Goal: Information Seeking & Learning: Learn about a topic

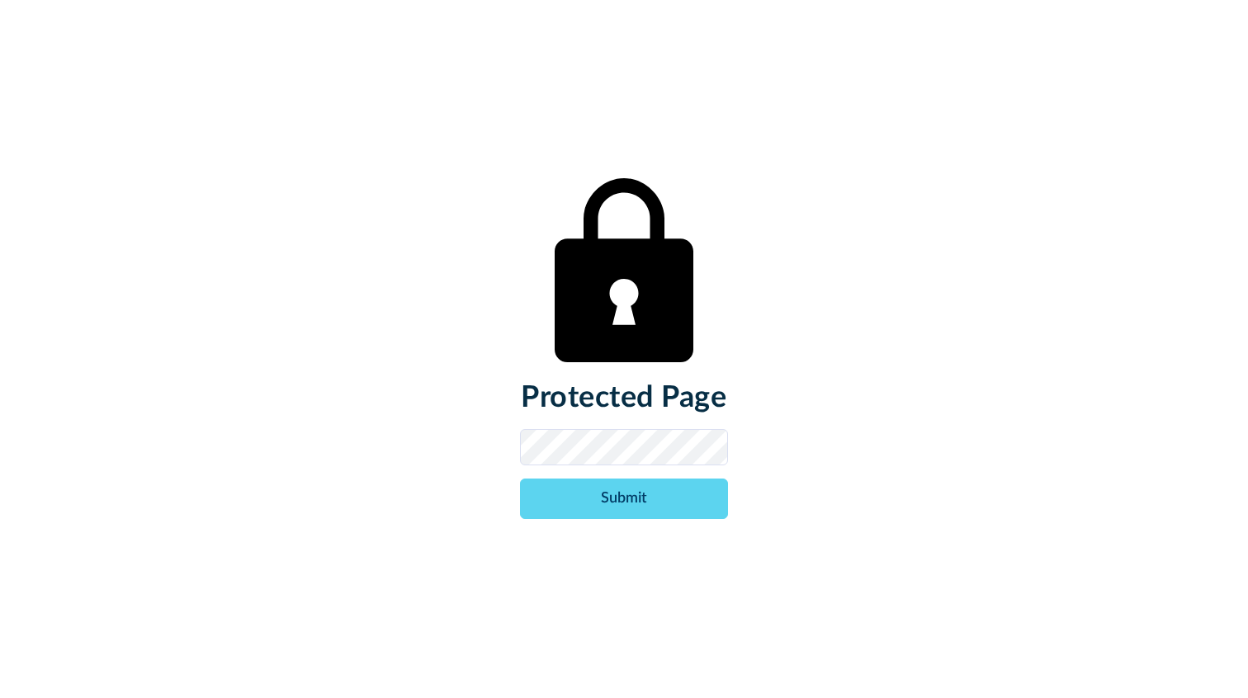
click at [520, 479] on input "Submit" at bounding box center [624, 499] width 208 height 40
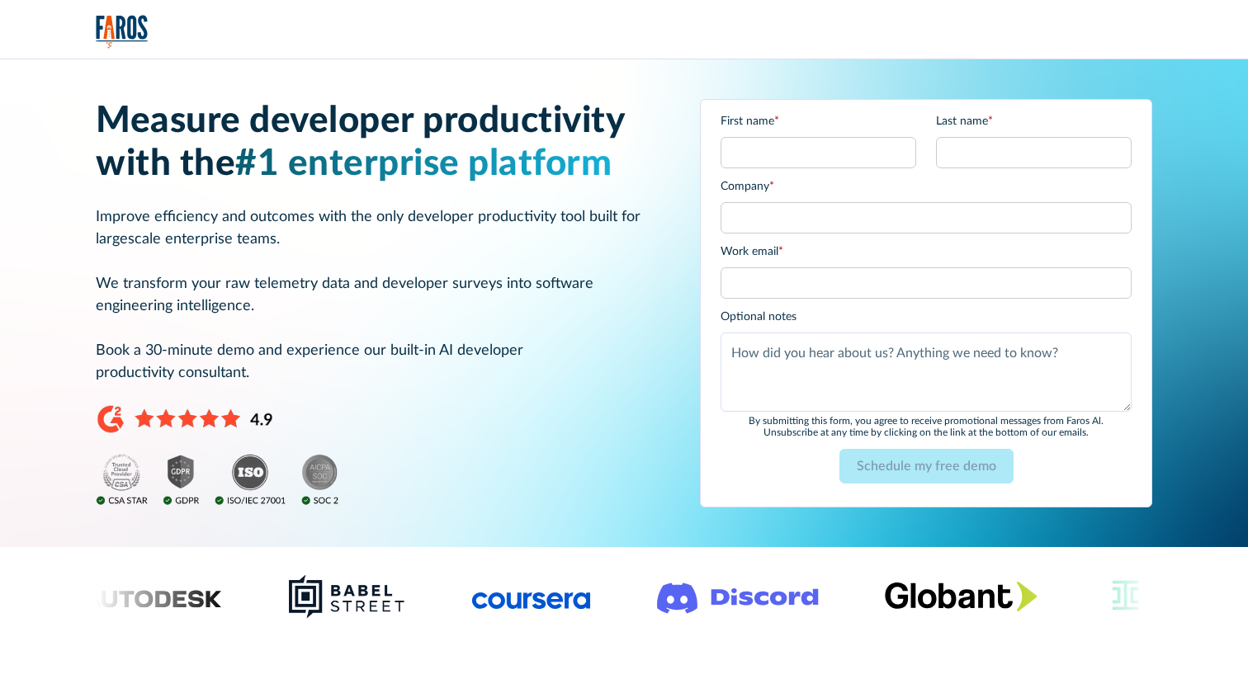
click at [262, 133] on h1 "Measure developer productivity with the #1 enterprise platform" at bounding box center [378, 143] width 564 height 87
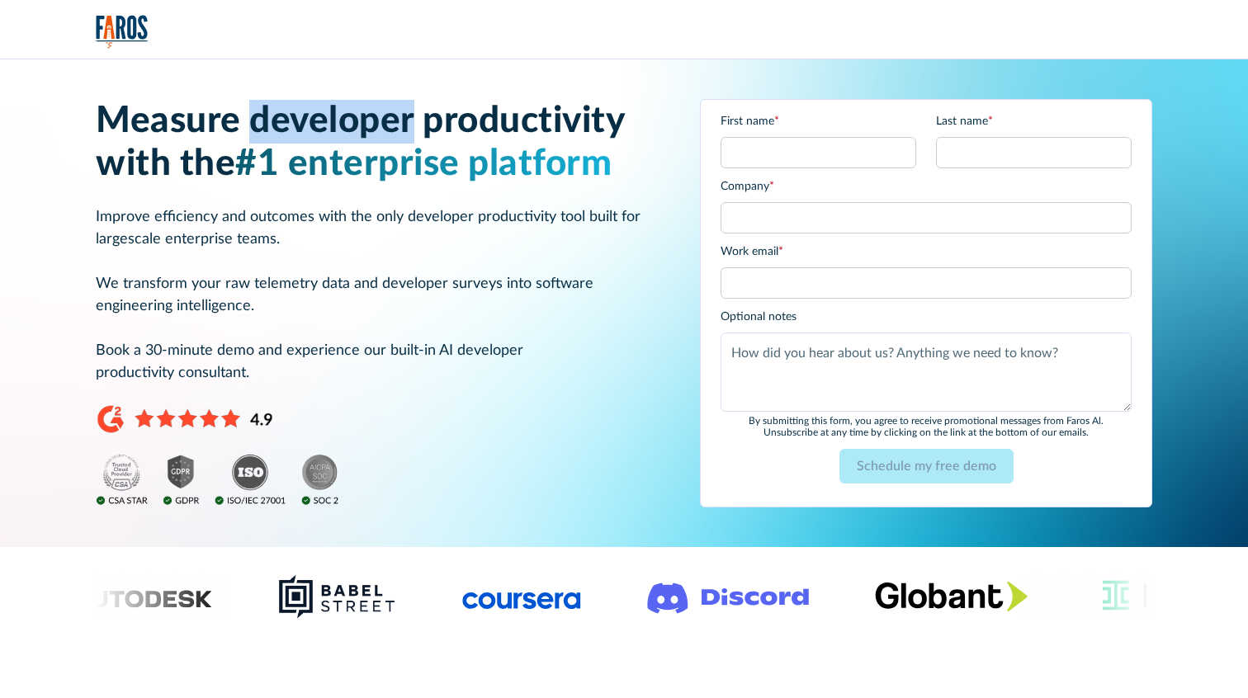
click at [262, 133] on h1 "Measure developer productivity with the #1 enterprise platform" at bounding box center [378, 143] width 564 height 87
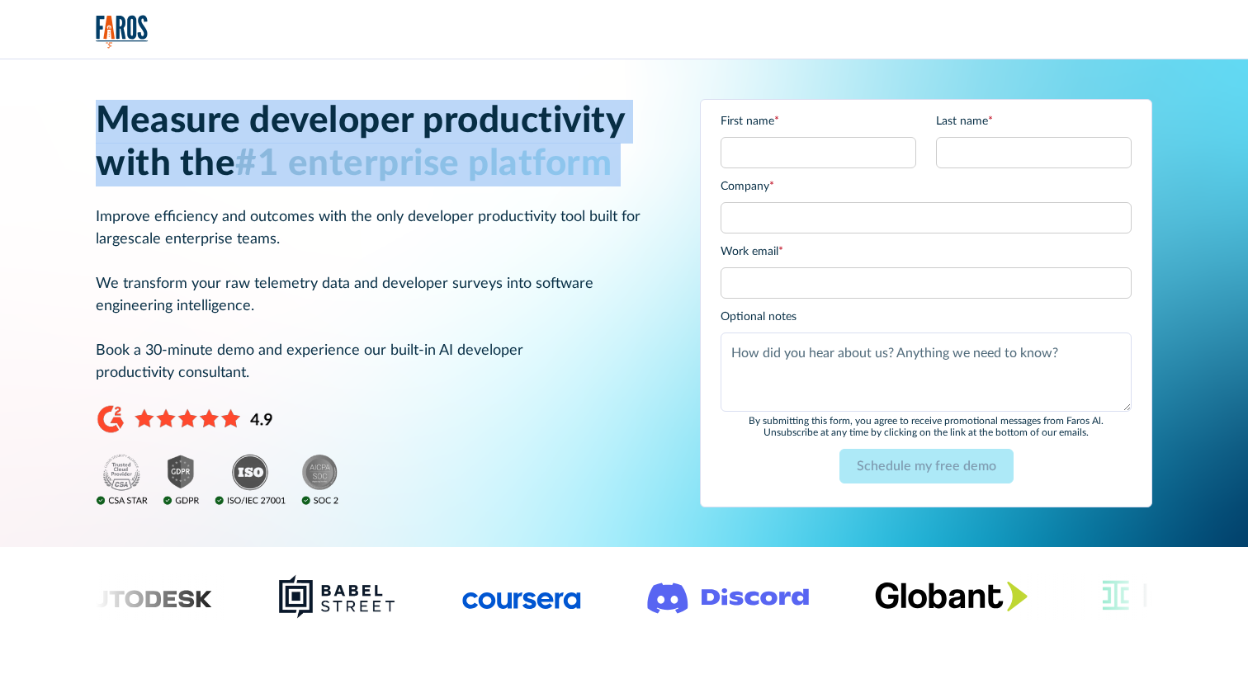
click at [262, 133] on h1 "Measure developer productivity with the #1 enterprise platform" at bounding box center [378, 143] width 564 height 87
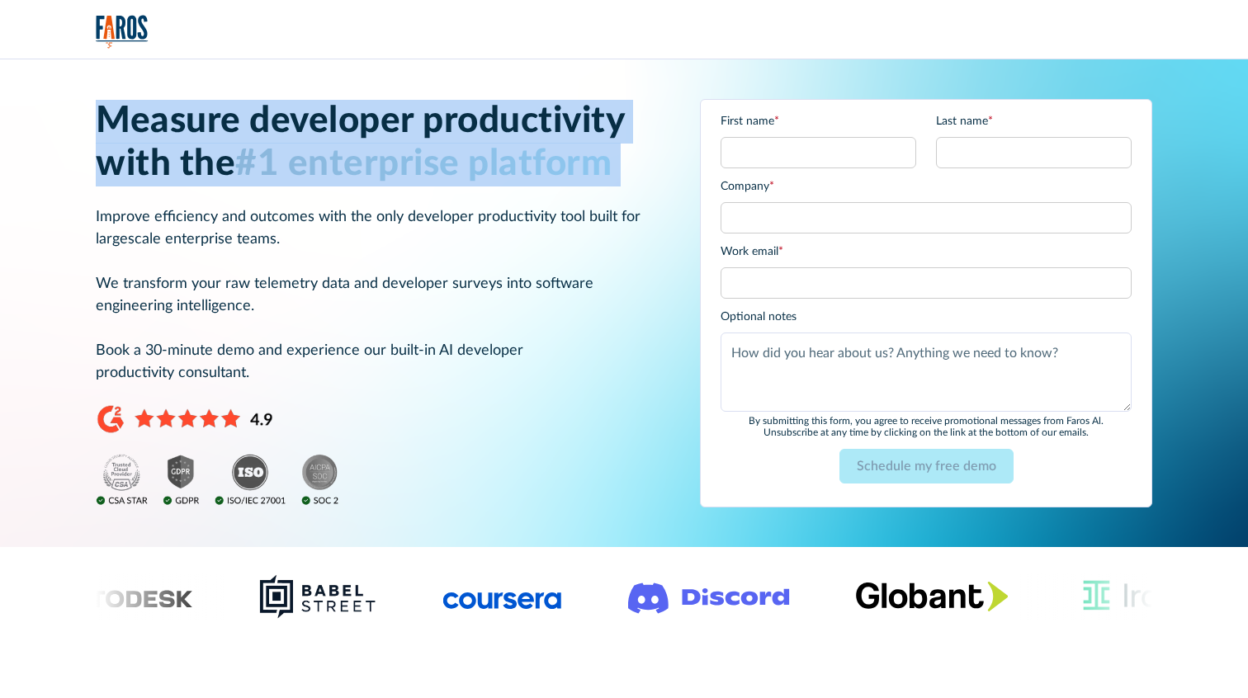
copy h1 "Measure developer productivity with the #1 enterprise platform"
